Goal: Transaction & Acquisition: Purchase product/service

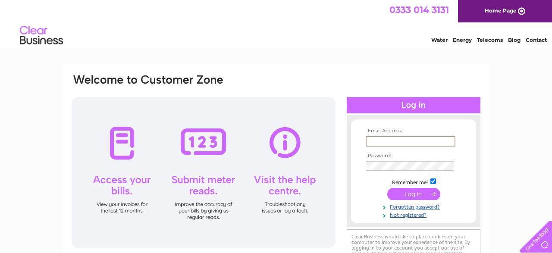
click at [405, 137] on input "text" at bounding box center [411, 141] width 90 height 10
type input "stickfactory@hotmail.co.uk"
click at [387, 188] on input "submit" at bounding box center [413, 194] width 53 height 12
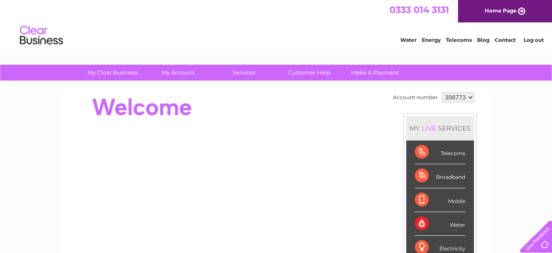
click at [435, 223] on div "Water" at bounding box center [440, 224] width 50 height 24
click at [442, 92] on select "398773 923046" at bounding box center [458, 97] width 32 height 10
select select "923046"
click option "923046" at bounding box center [0, 0] width 0 height 0
click at [416, 221] on div "Water" at bounding box center [440, 224] width 50 height 24
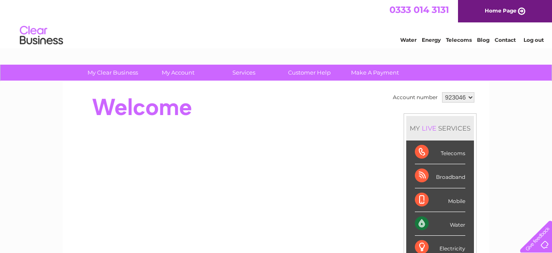
click at [452, 222] on div "Water" at bounding box center [440, 224] width 50 height 24
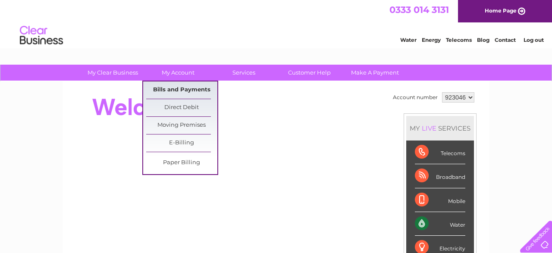
click at [177, 95] on link "Bills and Payments" at bounding box center [181, 89] width 71 height 17
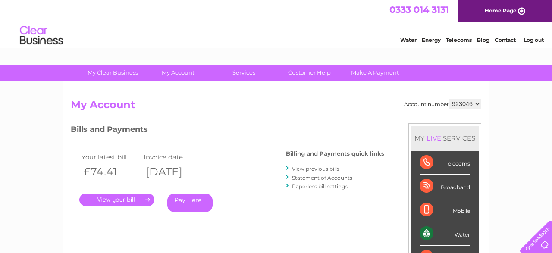
click at [183, 203] on link "Pay Here" at bounding box center [189, 203] width 45 height 19
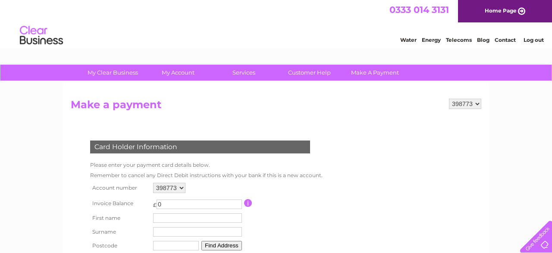
click at [153, 183] on select "398773 923046" at bounding box center [169, 188] width 32 height 10
select select "923046"
click option "923046" at bounding box center [0, 0] width 0 height 0
click at [174, 219] on input "text" at bounding box center [198, 218] width 90 height 10
type input "[PERSON_NAME]"
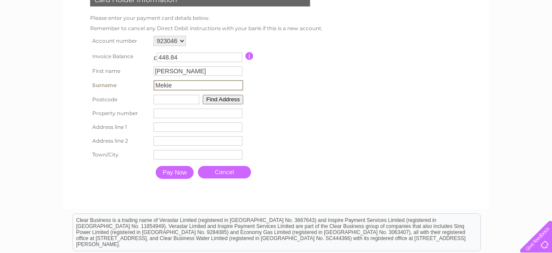
scroll to position [149, 0]
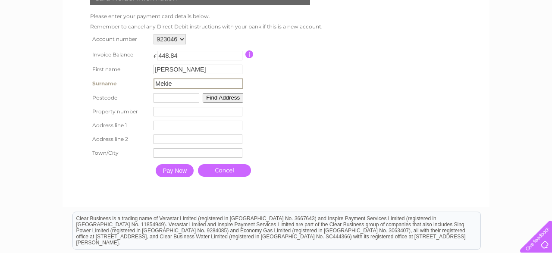
type input "Mekie"
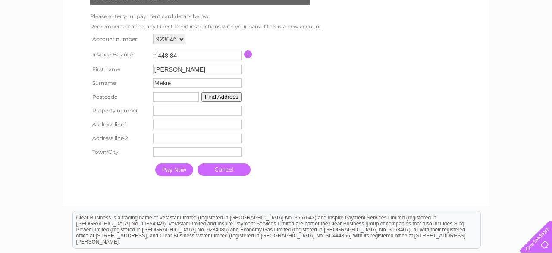
click at [178, 100] on input "text" at bounding box center [176, 96] width 46 height 9
type input "EH9 3AA"
click at [222, 97] on button "Find Address" at bounding box center [221, 96] width 41 height 9
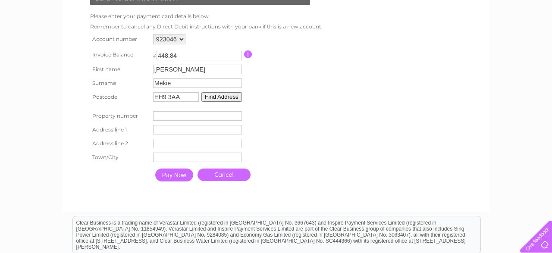
click at [222, 97] on button "Find Address" at bounding box center [221, 96] width 41 height 9
click at [247, 53] on input "button" at bounding box center [248, 54] width 8 height 8
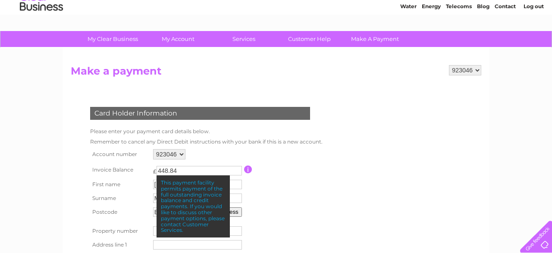
scroll to position [33, 0]
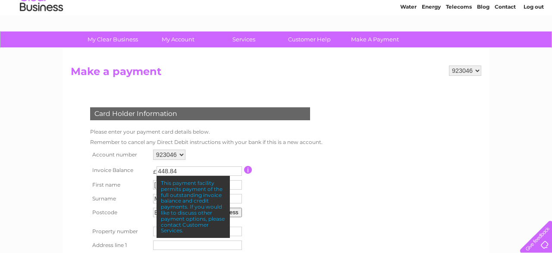
click at [449, 66] on select "398773 923046" at bounding box center [465, 71] width 32 height 10
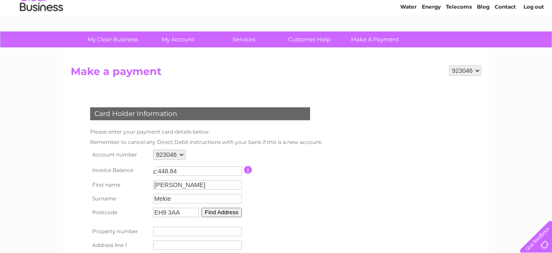
select select "398773"
click option "398773" at bounding box center [0, 0] width 0 height 0
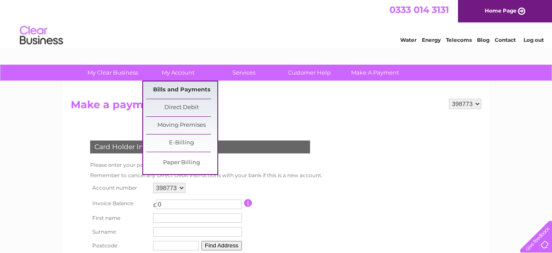
click at [179, 94] on link "Bills and Payments" at bounding box center [181, 89] width 71 height 17
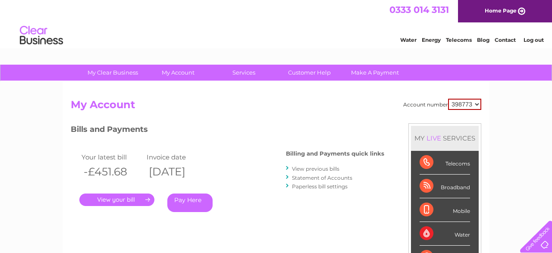
click at [127, 198] on link "." at bounding box center [116, 200] width 75 height 13
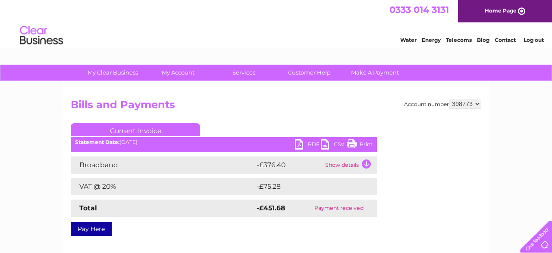
click at [313, 145] on link "PDF" at bounding box center [308, 145] width 26 height 13
